Goal: Task Accomplishment & Management: Complete application form

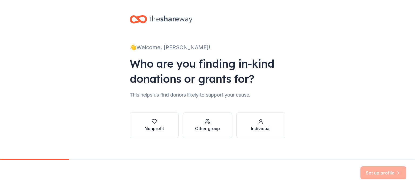
click at [157, 124] on div "Nonprofit" at bounding box center [153, 125] width 19 height 13
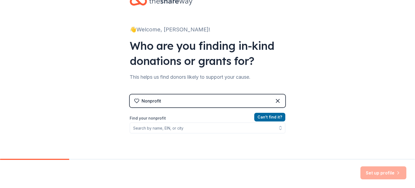
scroll to position [27, 0]
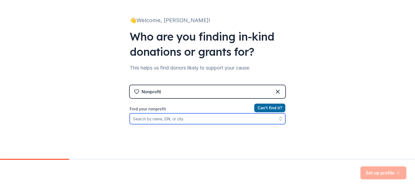
click at [154, 118] on input "Find your nonprofit" at bounding box center [208, 118] width 156 height 11
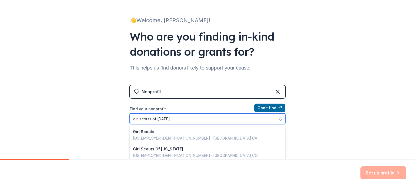
type input "girl scouts of eastern"
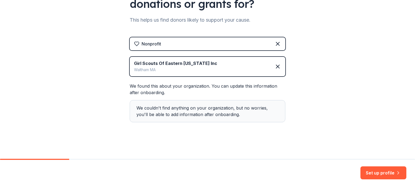
scroll to position [48, 0]
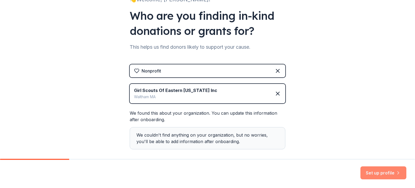
click at [366, 174] on button "Set up profile" at bounding box center [383, 172] width 46 height 13
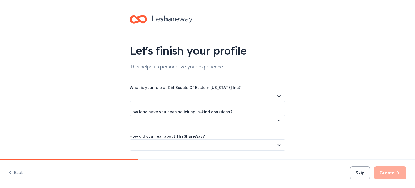
click at [149, 93] on button "button" at bounding box center [208, 95] width 156 height 11
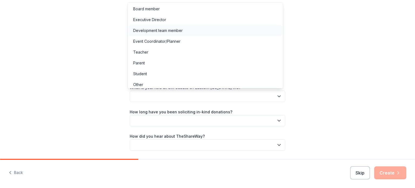
click at [148, 31] on div "Development team member" at bounding box center [157, 30] width 49 height 6
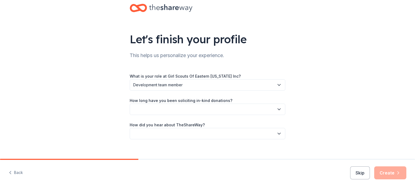
scroll to position [18, 0]
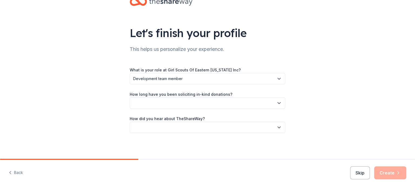
click at [167, 103] on button "button" at bounding box center [208, 102] width 156 height 11
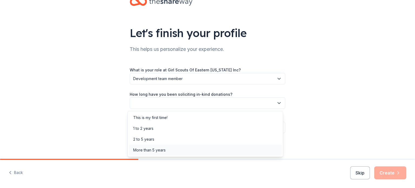
click at [156, 149] on div "More than 5 years" at bounding box center [149, 150] width 32 height 6
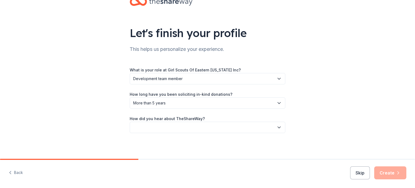
click at [179, 128] on button "button" at bounding box center [208, 127] width 156 height 11
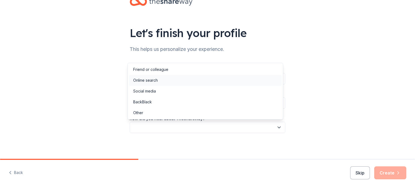
click at [149, 78] on div "Online search" at bounding box center [145, 80] width 25 height 6
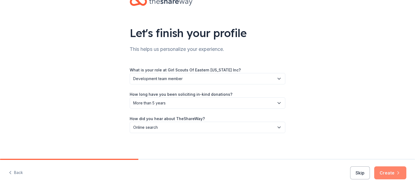
click at [384, 169] on button "Create" at bounding box center [390, 172] width 32 height 13
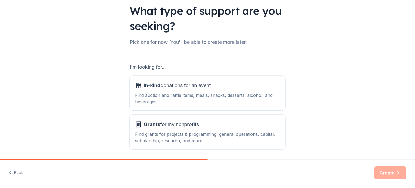
scroll to position [32, 0]
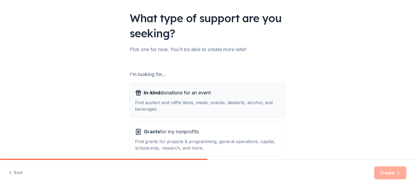
click at [208, 99] on div "Find auction and raffle items, meals, snacks, desserts, alcohol, and beverages." at bounding box center [207, 105] width 145 height 13
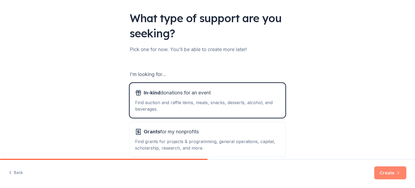
click at [383, 169] on button "Create" at bounding box center [390, 172] width 32 height 13
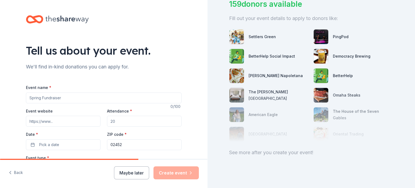
scroll to position [52, 0]
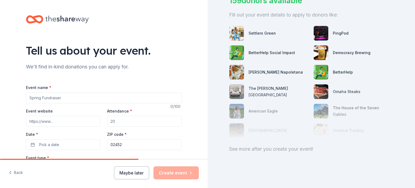
click at [75, 95] on input "Event name *" at bounding box center [104, 97] width 156 height 11
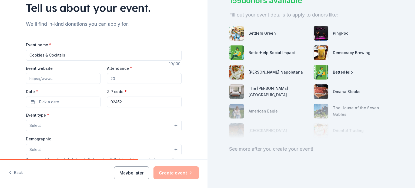
scroll to position [54, 0]
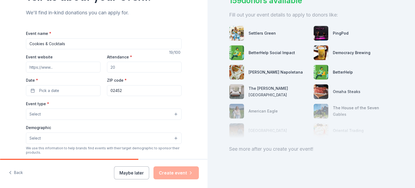
type input "Cookies & Cocktails"
click at [115, 67] on input "Attendance *" at bounding box center [144, 67] width 75 height 11
type input "250"
click at [75, 89] on button "Pick a date" at bounding box center [63, 90] width 75 height 11
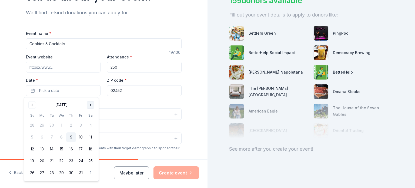
click at [90, 107] on button "Go to next month" at bounding box center [91, 105] width 8 height 8
click at [71, 149] on button "13" at bounding box center [71, 149] width 10 height 10
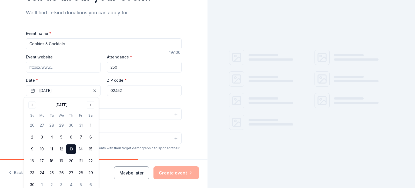
scroll to position [0, 0]
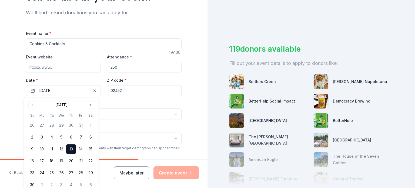
click at [101, 79] on div "Event website Attendance * 250 Date * 11/13/2025 ZIP code * 02452" at bounding box center [104, 74] width 156 height 42
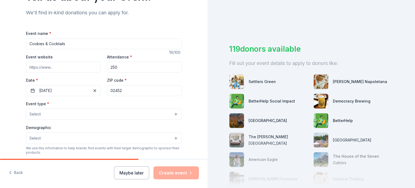
click at [96, 112] on button "Select" at bounding box center [104, 113] width 156 height 11
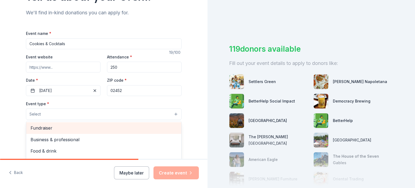
click at [42, 126] on span "Fundraiser" at bounding box center [104, 127] width 146 height 7
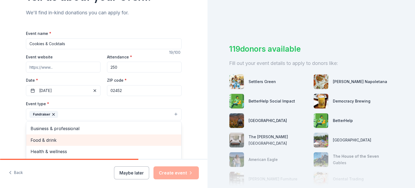
click at [35, 139] on span "Food & drink" at bounding box center [104, 139] width 146 height 7
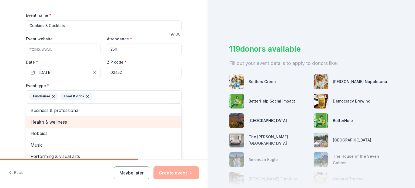
scroll to position [81, 0]
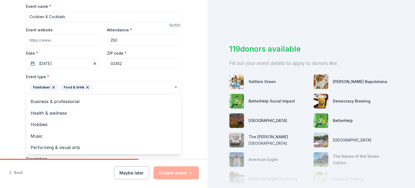
click at [10, 108] on div "Tell us about your event. We'll find in-kind donations you can apply for. Event…" at bounding box center [103, 99] width 207 height 360
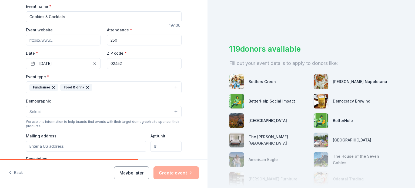
click at [40, 110] on button "Select" at bounding box center [104, 111] width 156 height 11
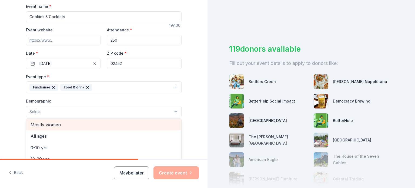
click at [47, 122] on span "Mostly women" at bounding box center [104, 124] width 146 height 7
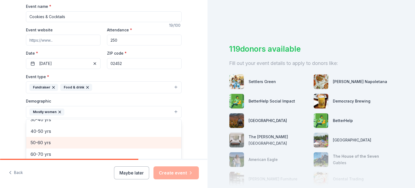
scroll to position [48, 0]
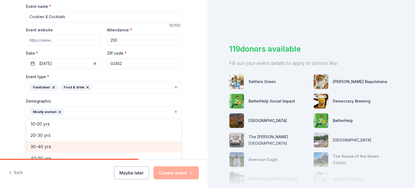
click at [35, 144] on span "30-40 yrs" at bounding box center [104, 146] width 146 height 7
click at [37, 145] on span "40-50 yrs" at bounding box center [104, 146] width 146 height 7
click at [37, 145] on span "50-60 yrs" at bounding box center [104, 146] width 146 height 7
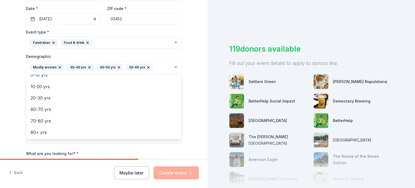
scroll to position [135, 0]
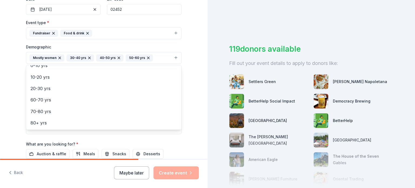
click at [17, 122] on div "Tell us about your event. We'll find in-kind donations you can apply for. Event…" at bounding box center [103, 45] width 173 height 361
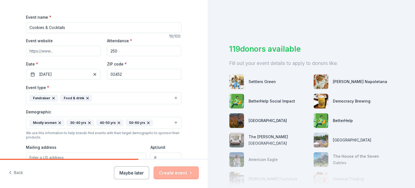
scroll to position [54, 0]
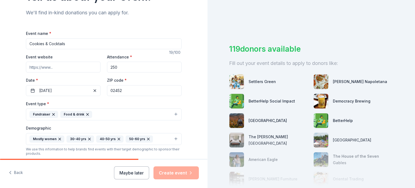
click at [48, 66] on input "Event website" at bounding box center [63, 67] width 75 height 11
paste input "https://www.gsema.org/en/support-us/fundraising-events/cookies-and-cocktails.ht…"
type input "https://www.gsema.org/en/support-us/fundraising-events/cookies-and-cocktails.ht…"
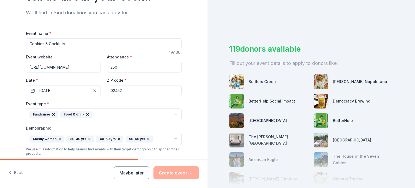
click at [12, 87] on div "Tell us about your event. We'll find in-kind donations you can apply for. Event…" at bounding box center [103, 126] width 207 height 361
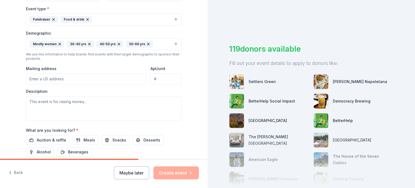
scroll to position [162, 0]
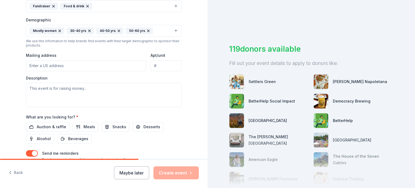
click at [36, 64] on input "Mailing address" at bounding box center [86, 65] width 120 height 11
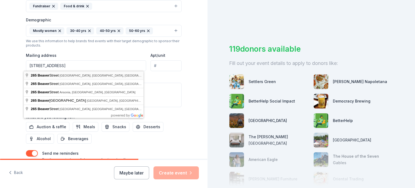
type input "265 Beaver Street, Waltham, MA, 02452"
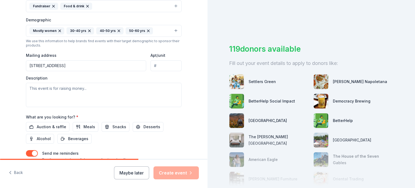
scroll to position [189, 0]
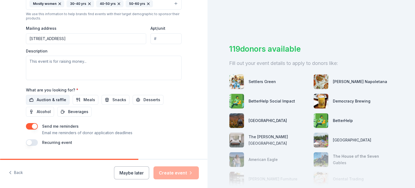
click at [52, 99] on span "Auction & raffle" at bounding box center [51, 99] width 29 height 6
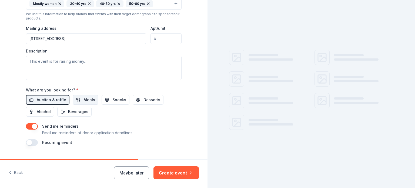
click at [84, 100] on span "Meals" at bounding box center [89, 99] width 12 height 6
click at [105, 99] on button "Snacks" at bounding box center [116, 100] width 28 height 10
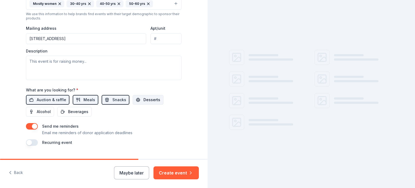
click at [137, 100] on button "Desserts" at bounding box center [148, 100] width 31 height 10
click at [72, 111] on span "Beverages" at bounding box center [78, 111] width 20 height 6
click at [46, 111] on span "Alcohol" at bounding box center [44, 111] width 14 height 6
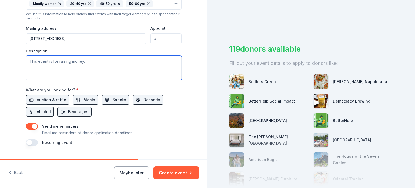
click at [94, 69] on textarea at bounding box center [104, 68] width 156 height 24
paste textarea "Join us to indulge in unique, Girl Scout cookie-inspired creations and support …"
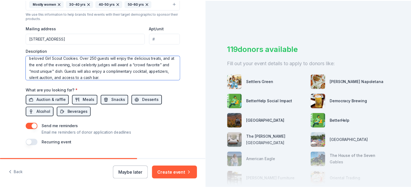
scroll to position [202, 0]
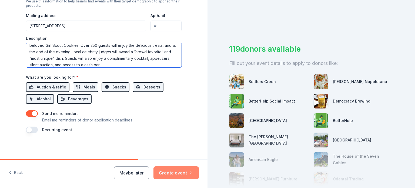
type textarea "Join us to indulge in unique, Girl Scout cookie-inspired creations and support …"
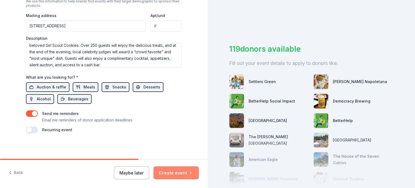
click at [164, 171] on button "Create event" at bounding box center [175, 172] width 45 height 13
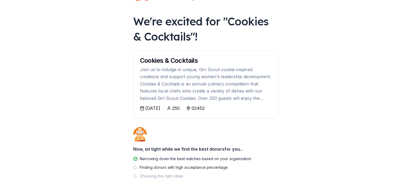
scroll to position [48, 0]
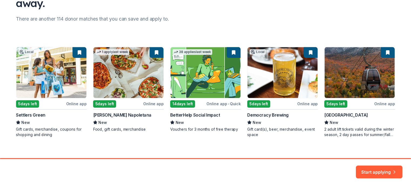
scroll to position [68, 0]
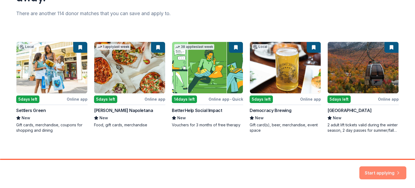
click at [377, 169] on button "Start applying" at bounding box center [382, 171] width 47 height 13
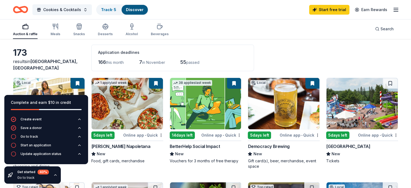
scroll to position [54, 0]
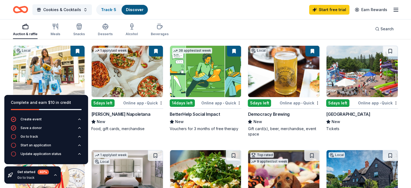
click at [232, 51] on button at bounding box center [234, 51] width 14 height 11
click at [237, 102] on html "Cookies & Cocktails Track · 5 Discover Start free trial Earn Rewards Auction & …" at bounding box center [205, 40] width 411 height 188
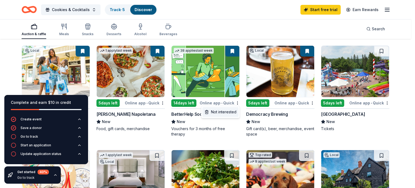
click at [219, 112] on div "Not interested" at bounding box center [220, 112] width 36 height 10
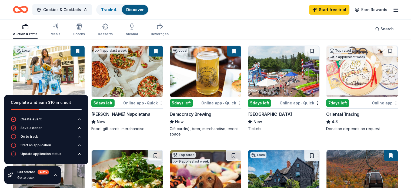
click at [73, 102] on div "Complete and earn $10 in credit" at bounding box center [46, 102] width 71 height 6
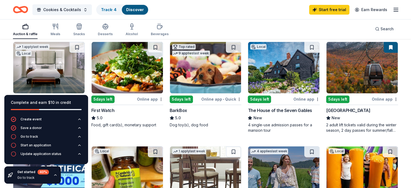
scroll to position [189, 0]
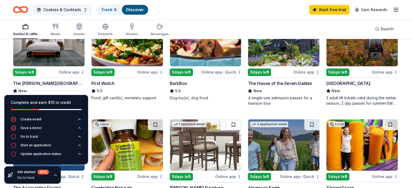
click at [70, 72] on div "Online app" at bounding box center [72, 72] width 26 height 7
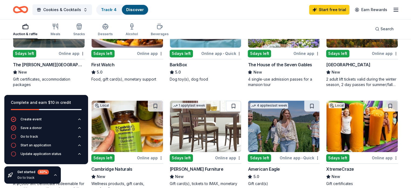
scroll to position [243, 0]
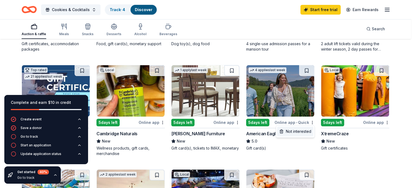
click at [299, 132] on div "Not interested" at bounding box center [295, 131] width 36 height 10
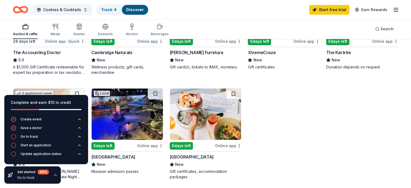
scroll to position [297, 0]
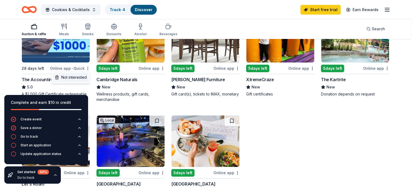
click at [73, 75] on div "Not interested" at bounding box center [71, 77] width 36 height 10
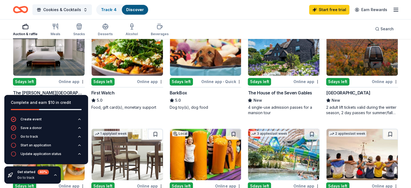
scroll to position [135, 0]
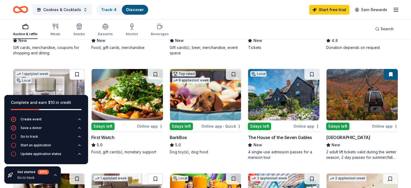
click at [82, 73] on button at bounding box center [76, 74] width 15 height 11
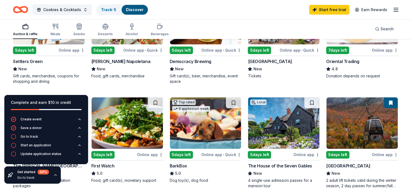
scroll to position [54, 0]
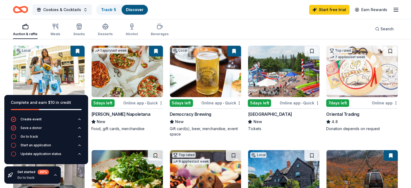
click at [218, 102] on div "Online app • Quick" at bounding box center [221, 102] width 40 height 7
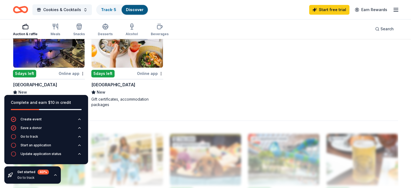
scroll to position [405, 0]
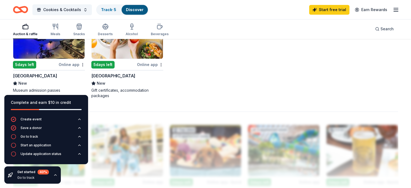
click at [148, 63] on div "Online app" at bounding box center [150, 64] width 26 height 7
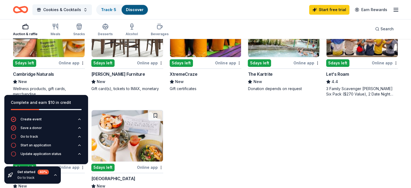
scroll to position [270, 0]
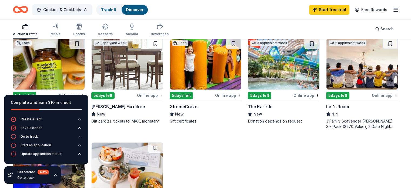
click at [223, 94] on div "Online app" at bounding box center [228, 95] width 26 height 7
click at [299, 95] on div "Online app" at bounding box center [306, 95] width 26 height 7
click at [372, 95] on div "Online app" at bounding box center [385, 95] width 26 height 7
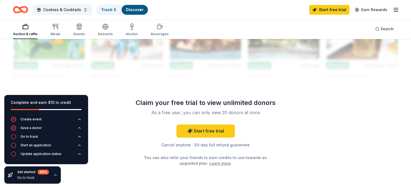
scroll to position [540, 0]
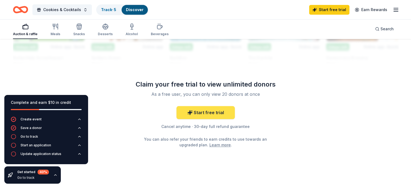
click at [204, 115] on link "Start free trial" at bounding box center [205, 112] width 58 height 13
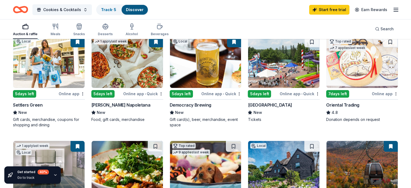
scroll to position [54, 0]
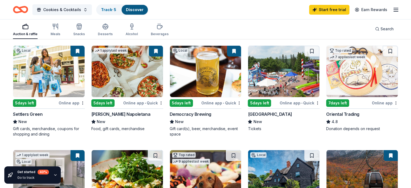
click at [36, 115] on div "Settlers Green" at bounding box center [27, 114] width 29 height 6
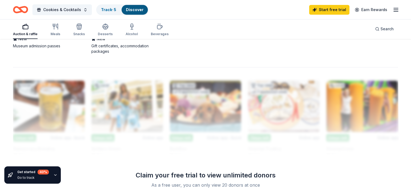
scroll to position [459, 0]
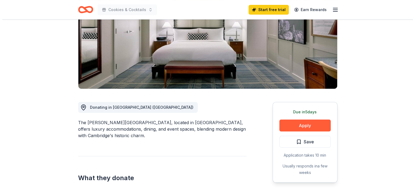
scroll to position [108, 0]
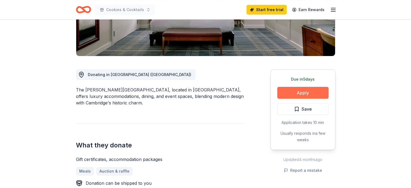
click at [288, 92] on button "Apply" at bounding box center [302, 93] width 51 height 12
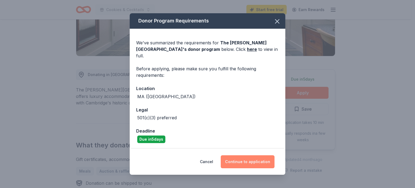
click at [240, 159] on button "Continue to application" at bounding box center [248, 161] width 54 height 13
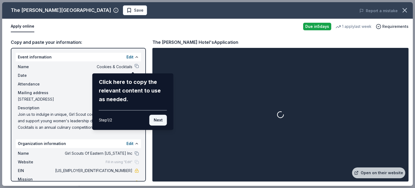
click at [157, 119] on button "Next" at bounding box center [158, 120] width 18 height 11
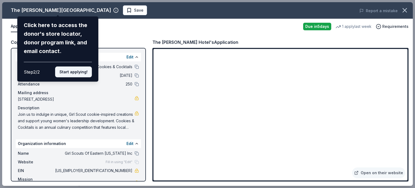
click at [64, 72] on button "Start applying!" at bounding box center [73, 71] width 37 height 11
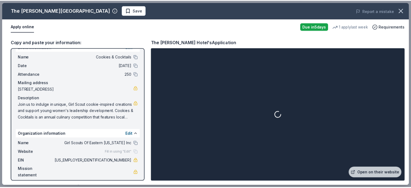
scroll to position [14, 0]
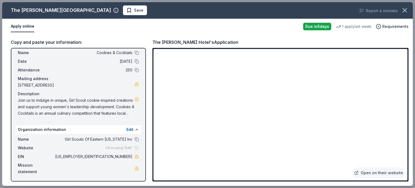
drag, startPoint x: 41, startPoint y: 113, endPoint x: 43, endPoint y: 107, distance: 6.4
click at [43, 107] on span "Join us to indulge in unique, Girl Scout cookie-inspired creations and support …" at bounding box center [76, 106] width 117 height 19
click at [404, 9] on icon "button" at bounding box center [405, 10] width 8 height 8
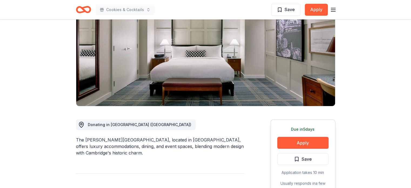
scroll to position [0, 0]
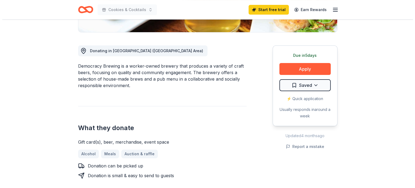
scroll to position [135, 0]
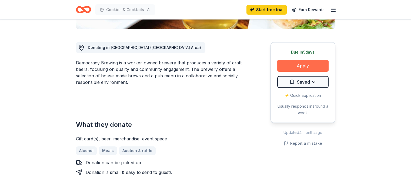
click at [285, 62] on button "Apply" at bounding box center [302, 66] width 51 height 12
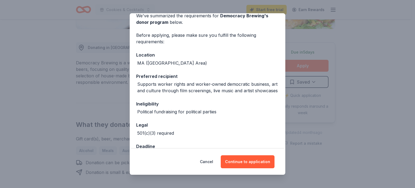
scroll to position [49, 0]
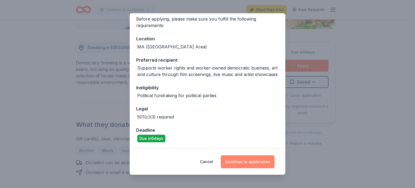
click at [240, 161] on button "Continue to application" at bounding box center [248, 161] width 54 height 13
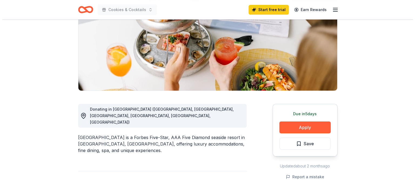
scroll to position [108, 0]
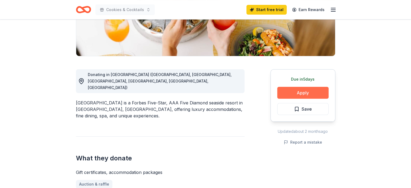
click at [290, 91] on button "Apply" at bounding box center [302, 93] width 51 height 12
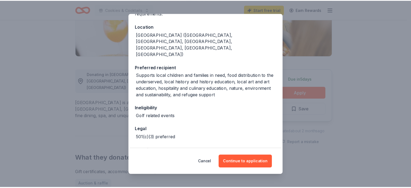
scroll to position [56, 0]
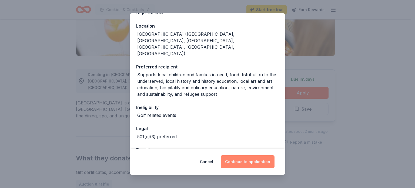
click at [235, 158] on button "Continue to application" at bounding box center [248, 161] width 54 height 13
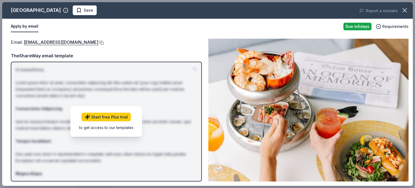
click at [98, 42] on button at bounding box center [100, 43] width 5 height 4
click at [27, 26] on button "Apply by email" at bounding box center [25, 26] width 28 height 11
click at [403, 9] on icon "button" at bounding box center [405, 10] width 4 height 4
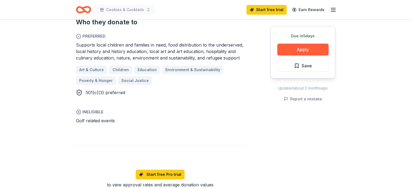
scroll to position [351, 0]
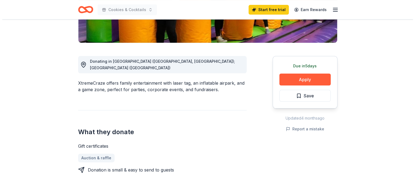
scroll to position [135, 0]
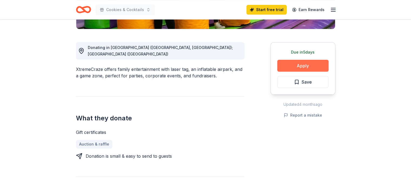
click at [284, 63] on button "Apply" at bounding box center [302, 66] width 51 height 12
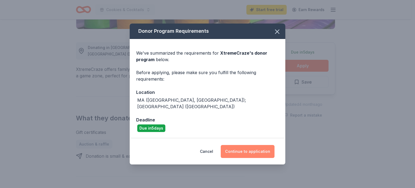
click at [243, 147] on button "Continue to application" at bounding box center [248, 151] width 54 height 13
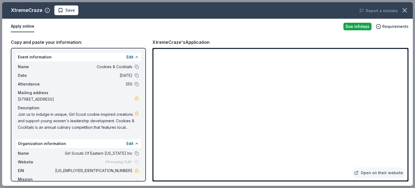
click at [230, 22] on div "Apply online" at bounding box center [175, 26] width 328 height 11
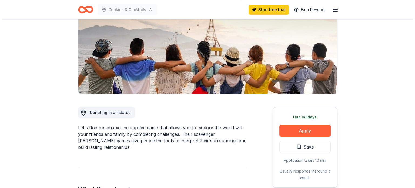
scroll to position [81, 0]
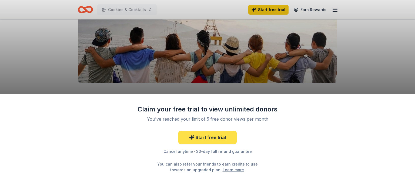
click at [199, 137] on link "Start free trial" at bounding box center [207, 137] width 58 height 13
click at [205, 134] on link "Start free trial" at bounding box center [207, 137] width 58 height 13
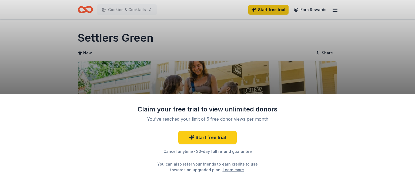
click at [68, 72] on div "Claim your free trial to view unlimited donors You've reached your limit of 5 f…" at bounding box center [207, 94] width 415 height 188
click at [151, 38] on div "Claim your free trial to view unlimited donors You've reached your limit of 5 f…" at bounding box center [207, 94] width 415 height 188
